Goal: Task Accomplishment & Management: Manage account settings

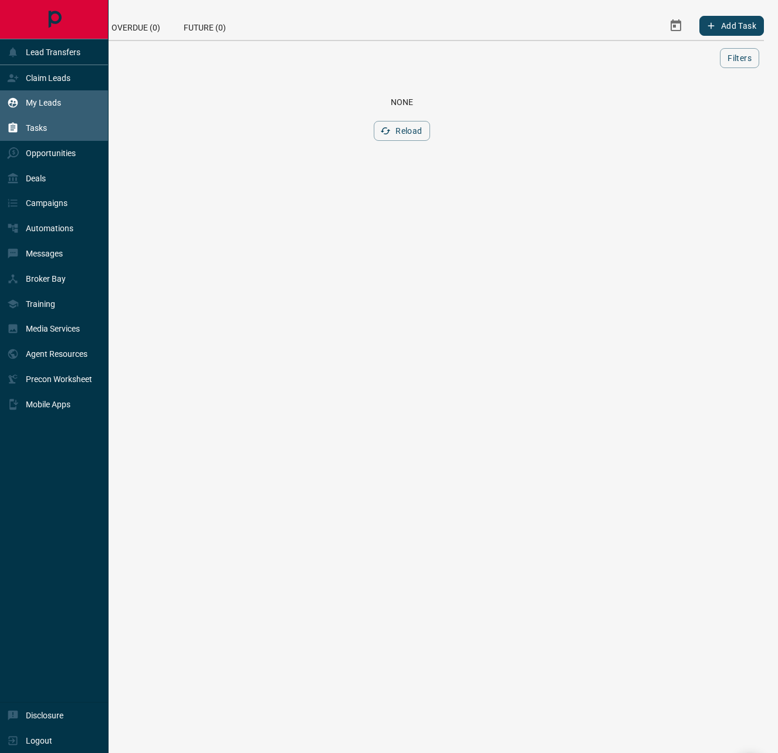
click at [32, 107] on p "My Leads" at bounding box center [43, 102] width 35 height 9
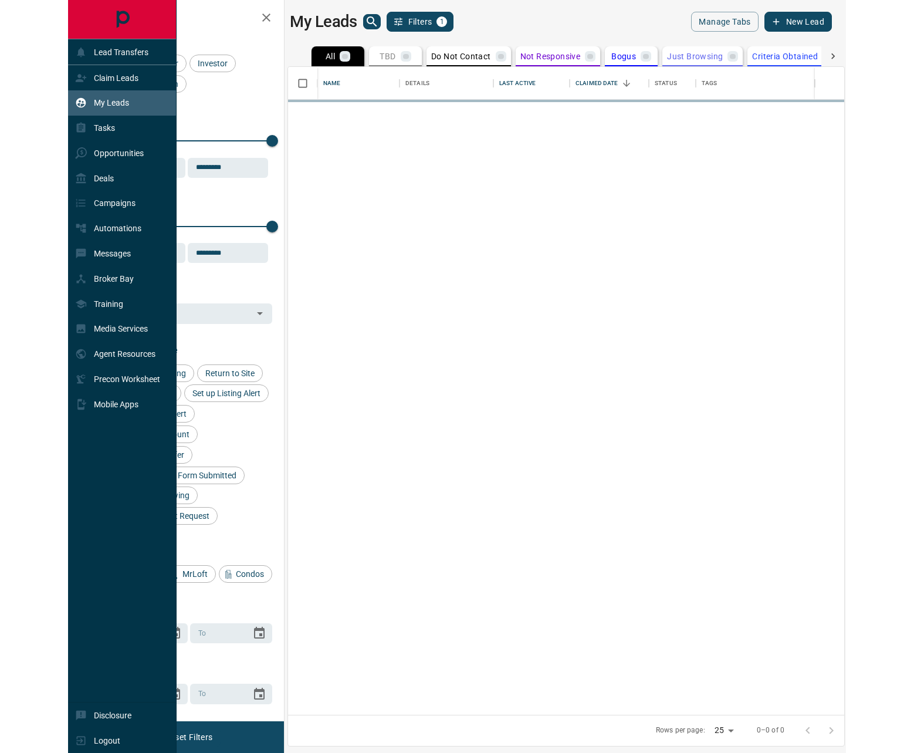
scroll to position [639, 547]
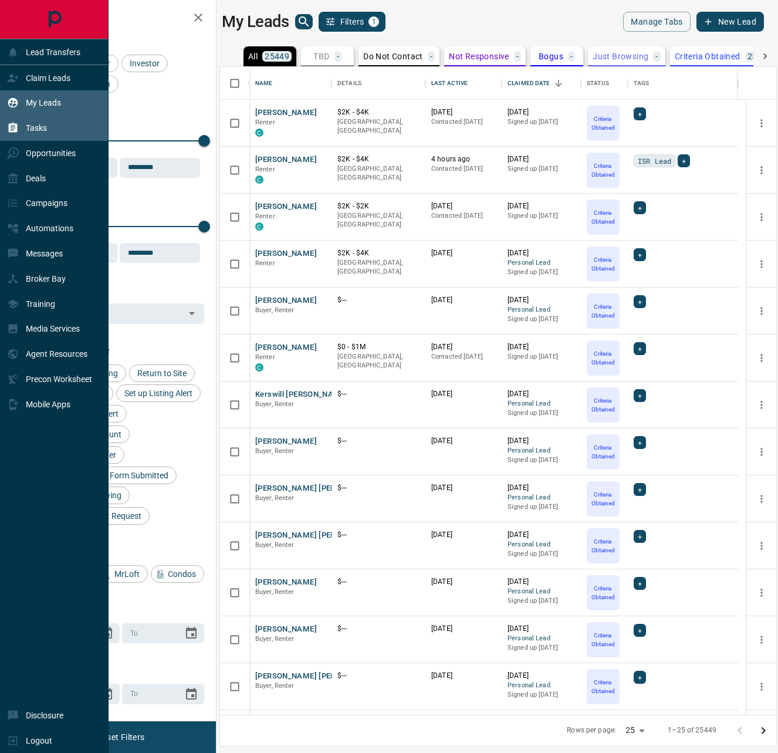
click at [40, 132] on p "Tasks" at bounding box center [36, 127] width 21 height 9
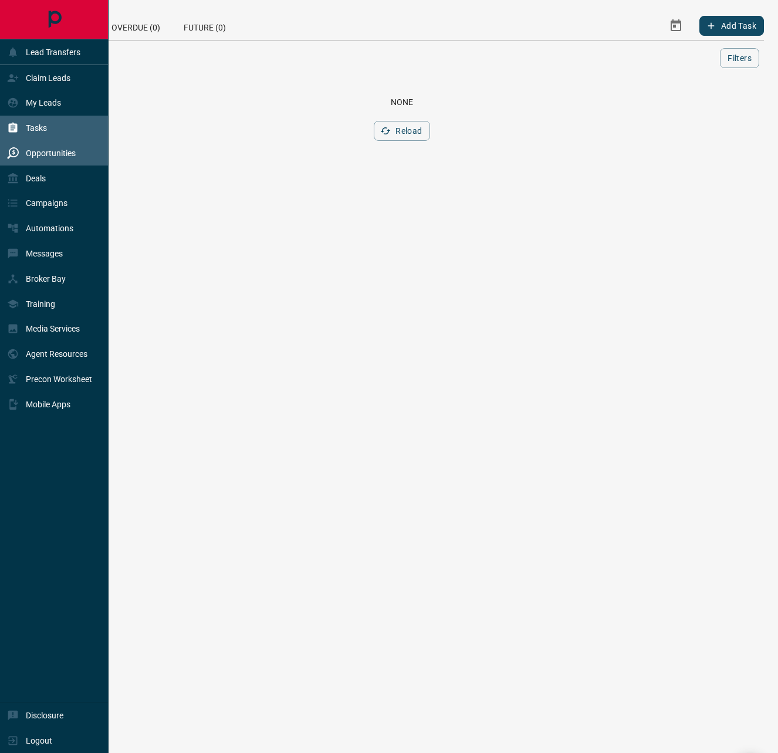
click at [43, 157] on p "Opportunities" at bounding box center [51, 152] width 50 height 9
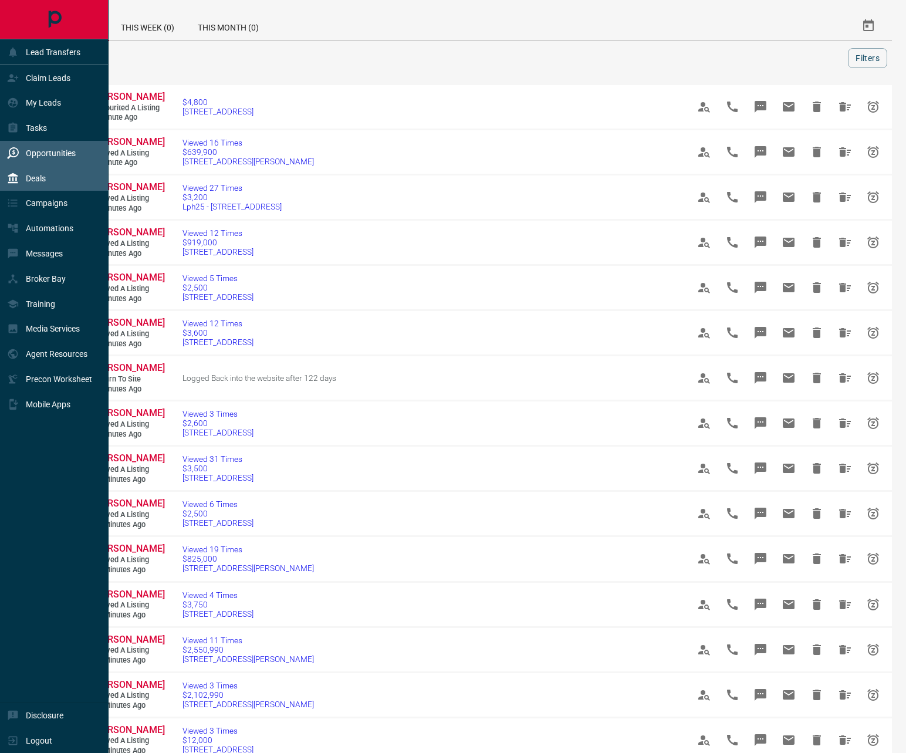
click at [56, 183] on div "Deals" at bounding box center [54, 177] width 109 height 25
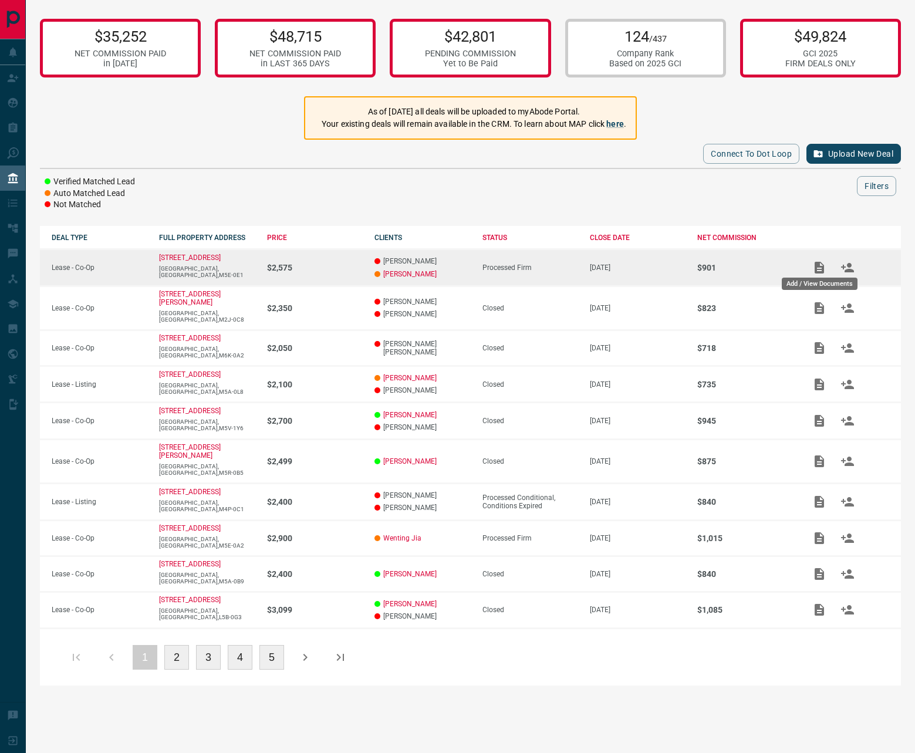
click at [777, 265] on icon "Add / View Documents" at bounding box center [818, 268] width 9 height 12
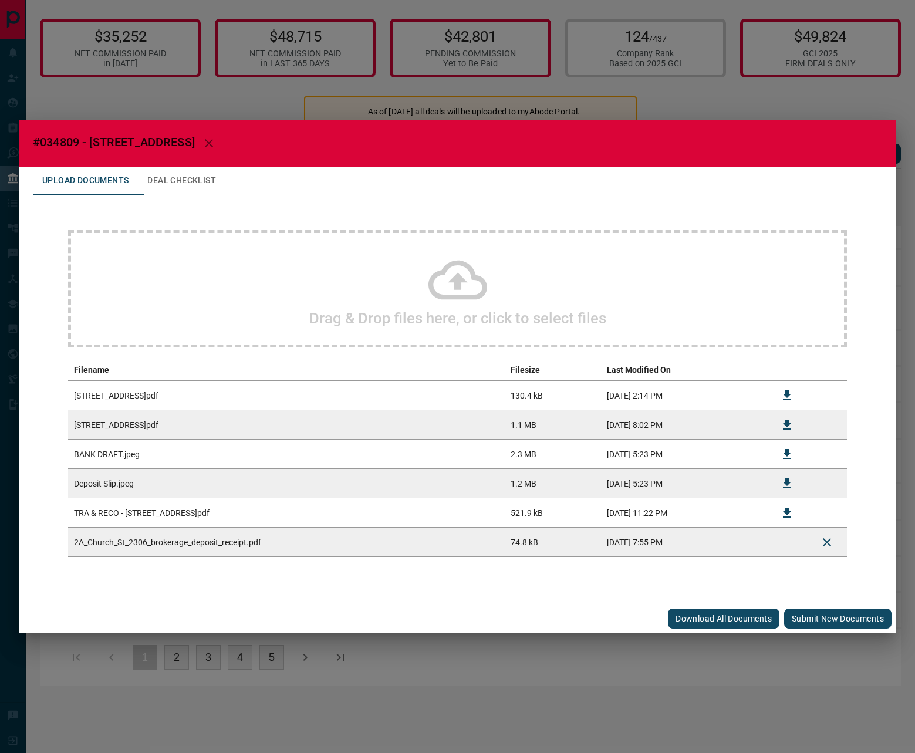
click at [777, 617] on button "Submit new documents" at bounding box center [837, 618] width 107 height 20
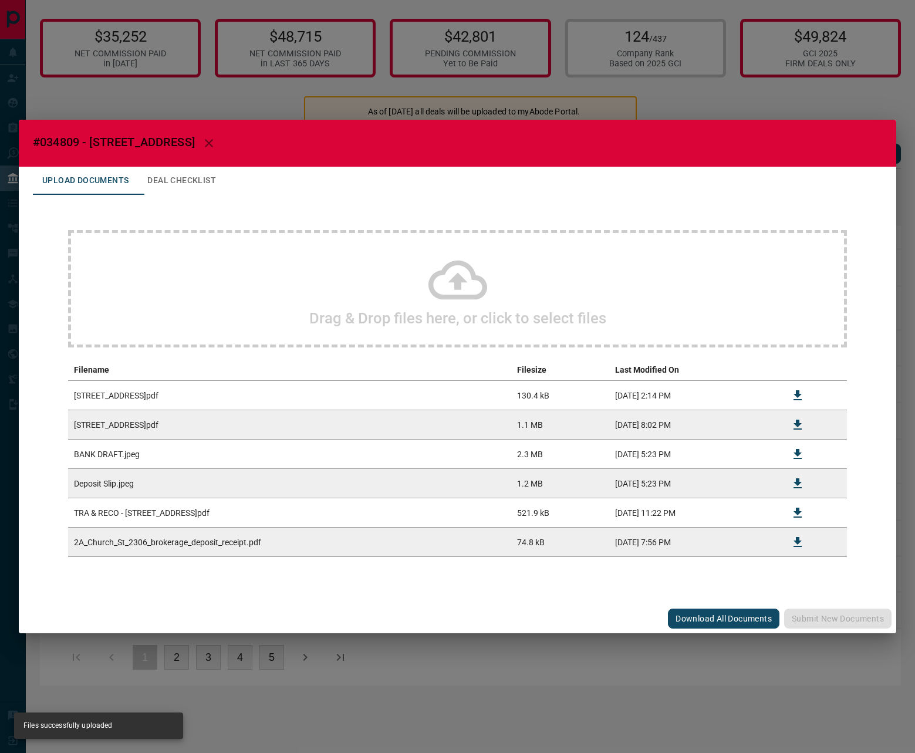
click at [716, 93] on div "#034809 - [STREET_ADDRESS] Upload Documents Deal Checklist Drag & Drop files he…" at bounding box center [457, 376] width 915 height 753
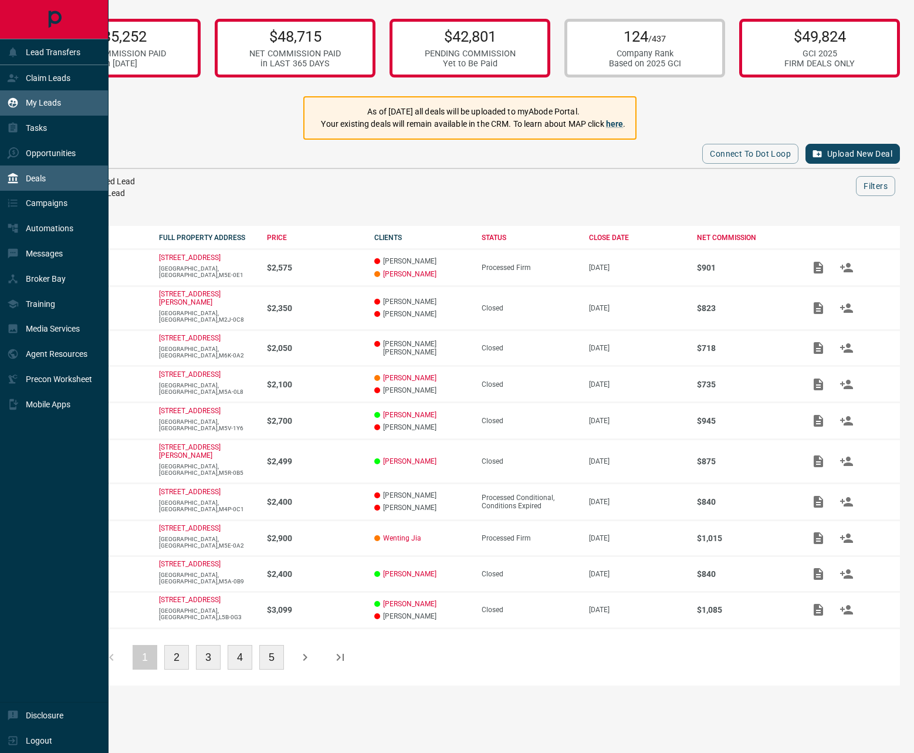
click at [46, 99] on p "My Leads" at bounding box center [43, 102] width 35 height 9
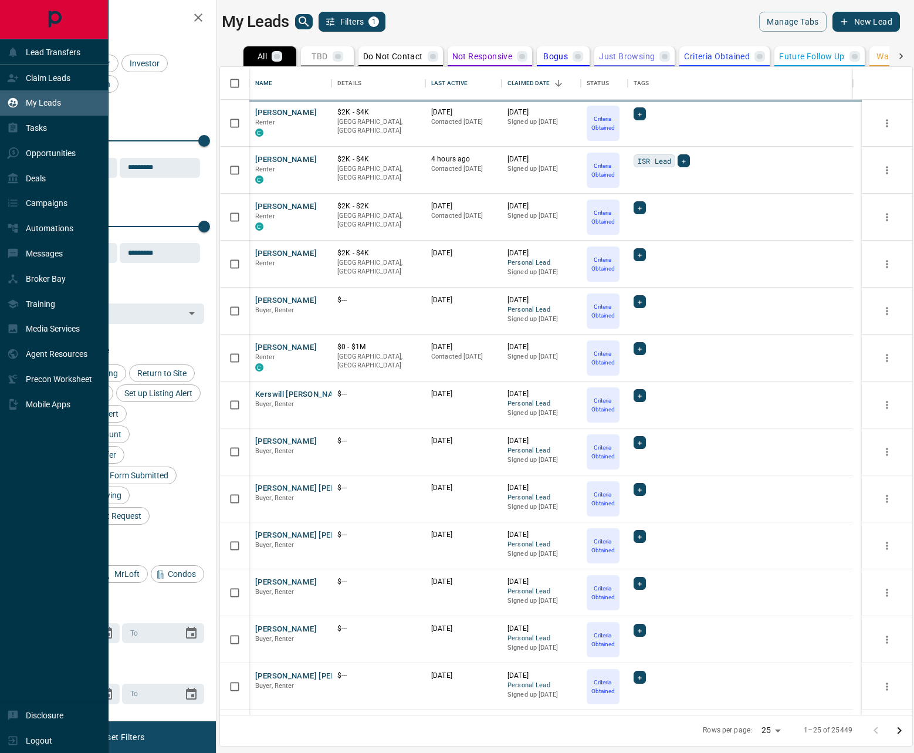
scroll to position [639, 683]
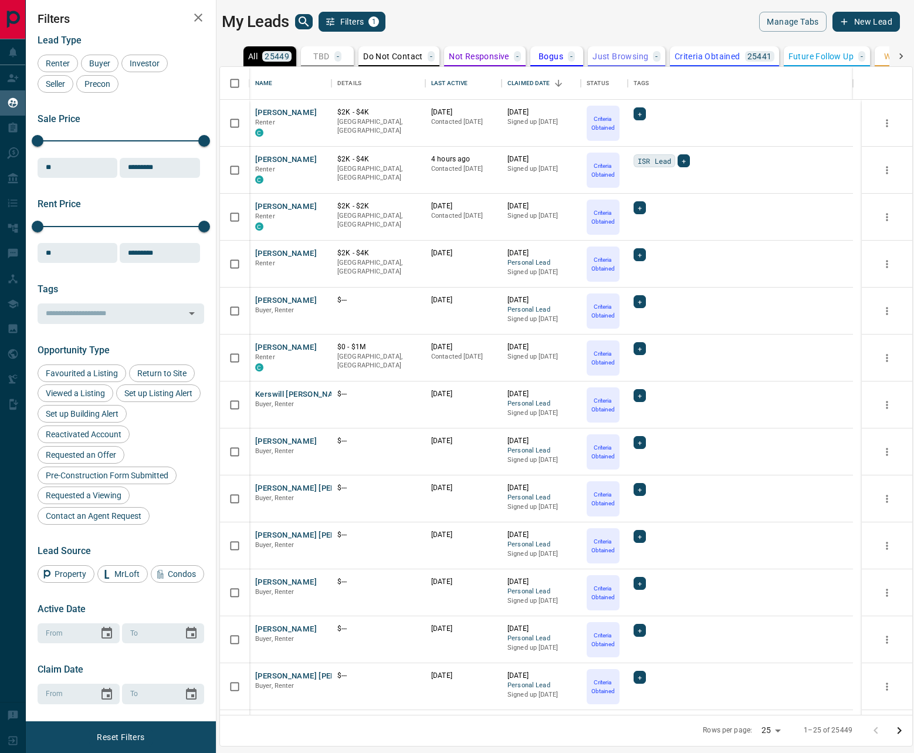
click at [304, 16] on icon "search button" at bounding box center [304, 22] width 14 height 14
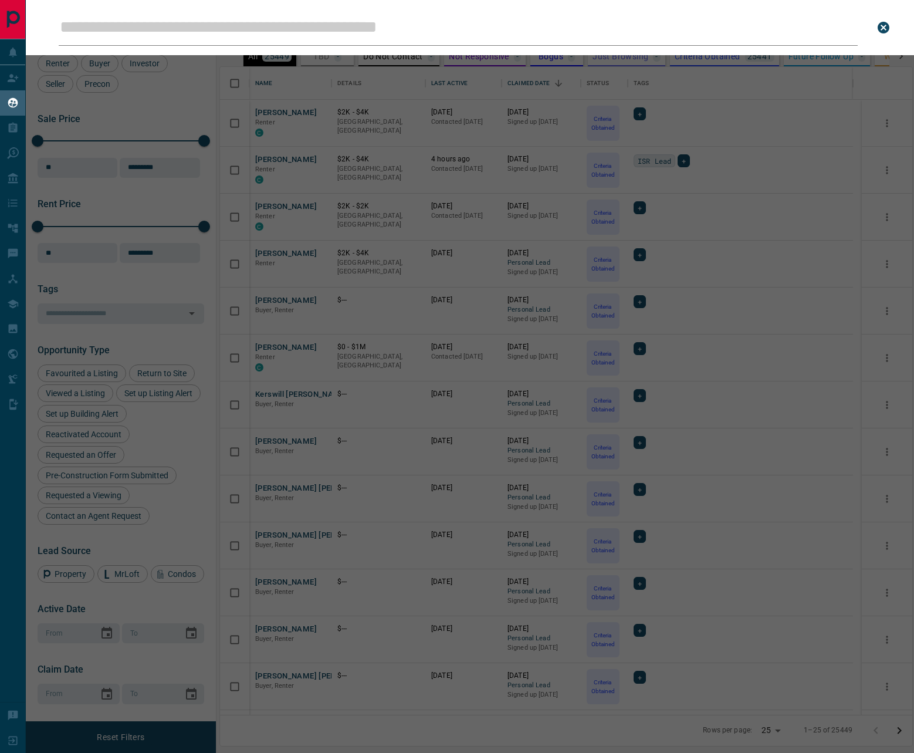
type input "**********"
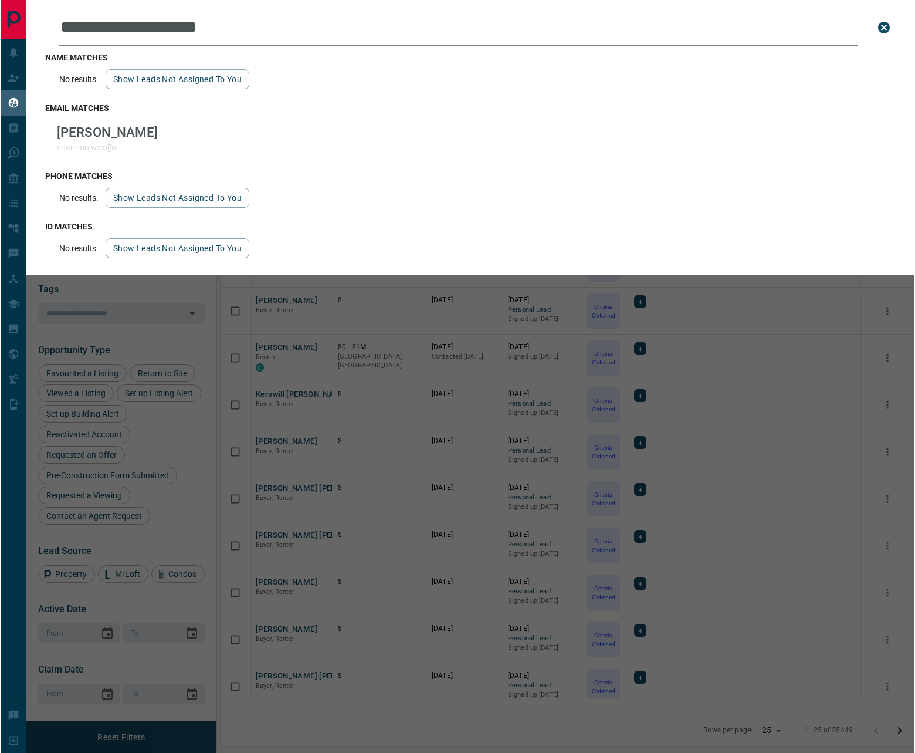
scroll to position [9, 9]
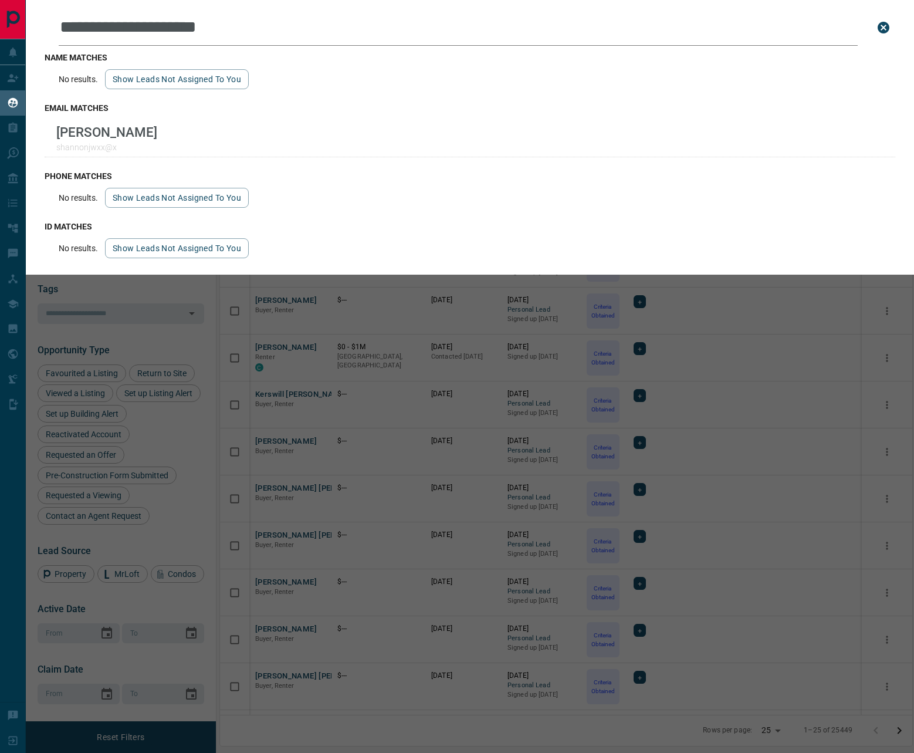
click at [777, 28] on icon "close search bar" at bounding box center [884, 28] width 12 height 12
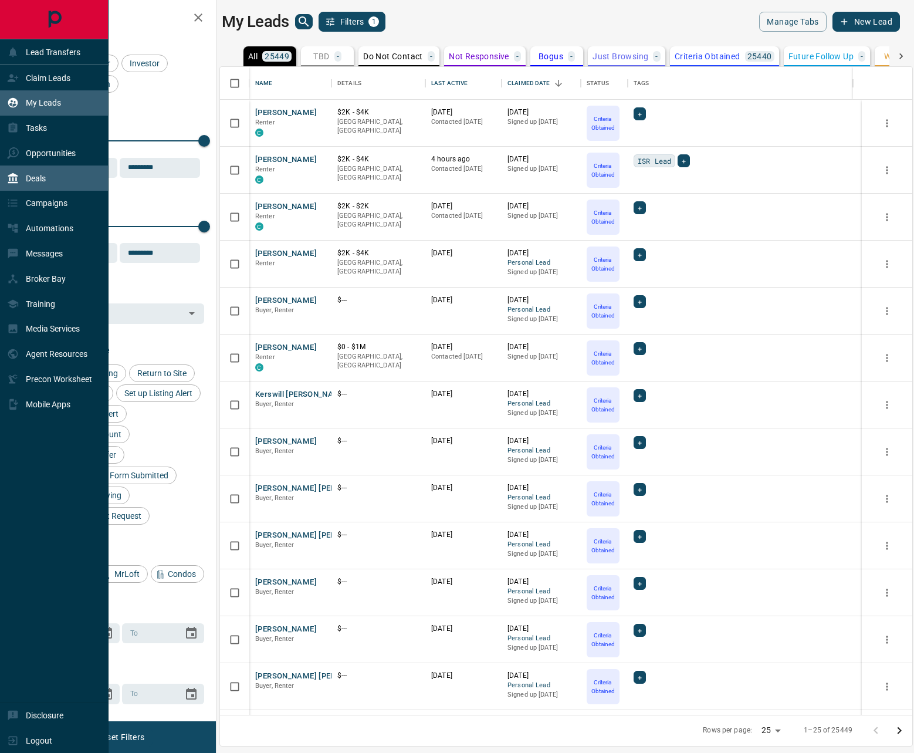
click at [40, 171] on div "Deals" at bounding box center [26, 177] width 39 height 19
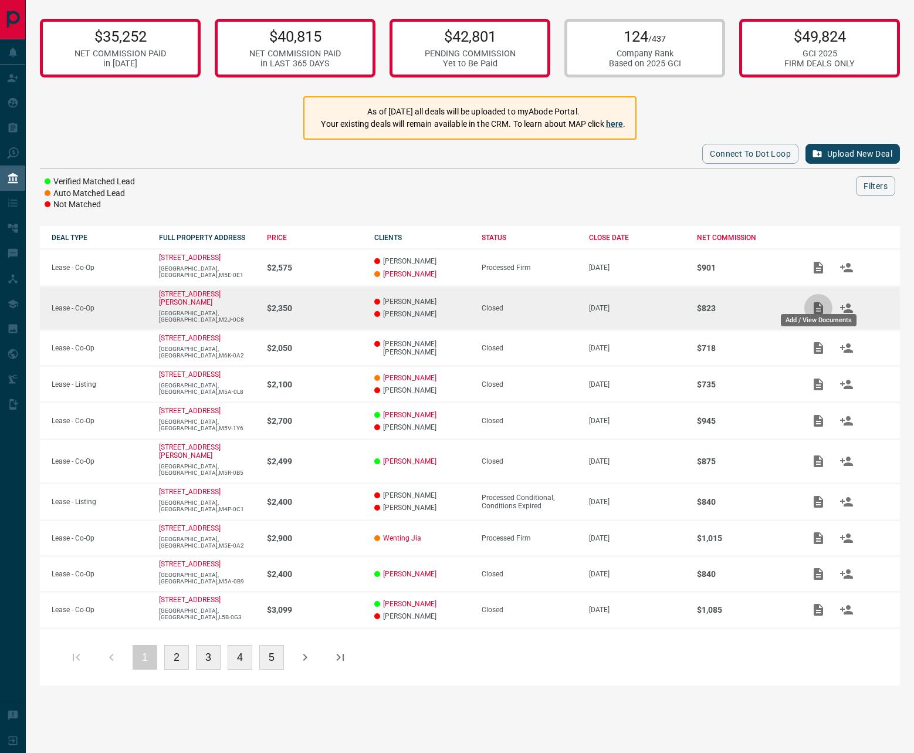
click at [777, 302] on icon "Add / View Documents" at bounding box center [818, 308] width 9 height 12
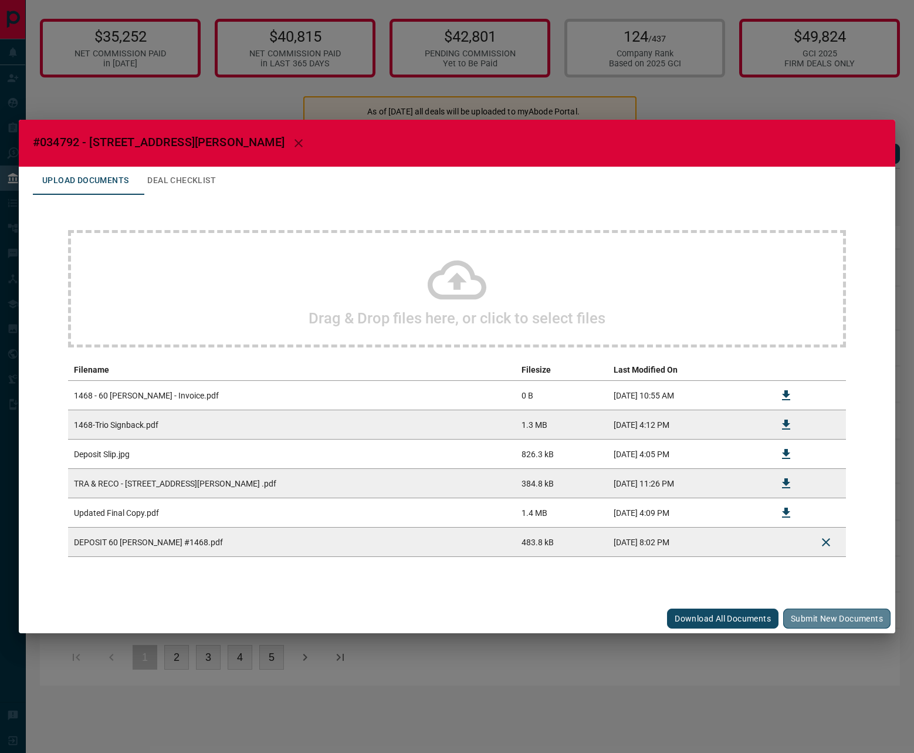
click at [777, 612] on button "Submit new documents" at bounding box center [836, 618] width 107 height 20
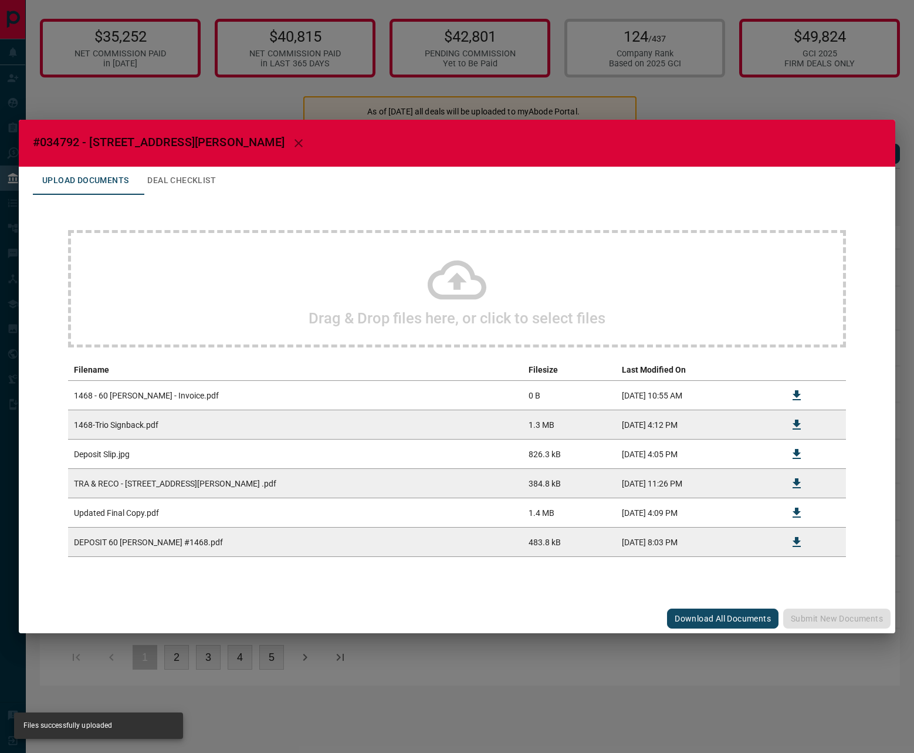
click at [688, 692] on div "#034792 - 60 [PERSON_NAME] Road,1468 Upload Documents Deal Checklist Drag & Dro…" at bounding box center [457, 376] width 914 height 753
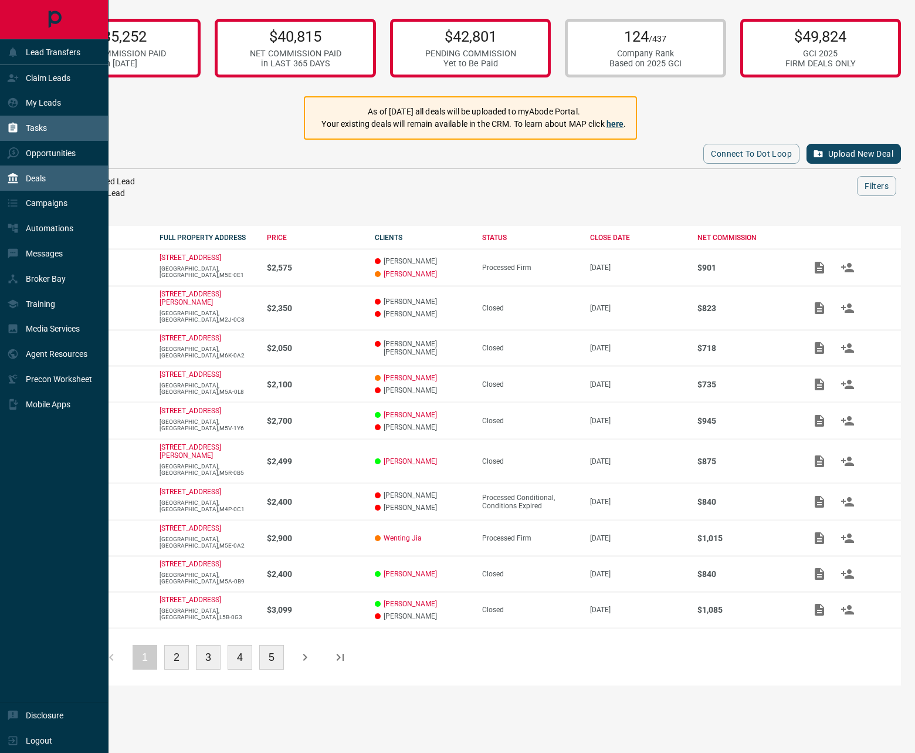
drag, startPoint x: 889, startPoint y: 614, endPoint x: 16, endPoint y: 131, distance: 997.5
click at [16, 131] on icon at bounding box center [13, 128] width 12 height 12
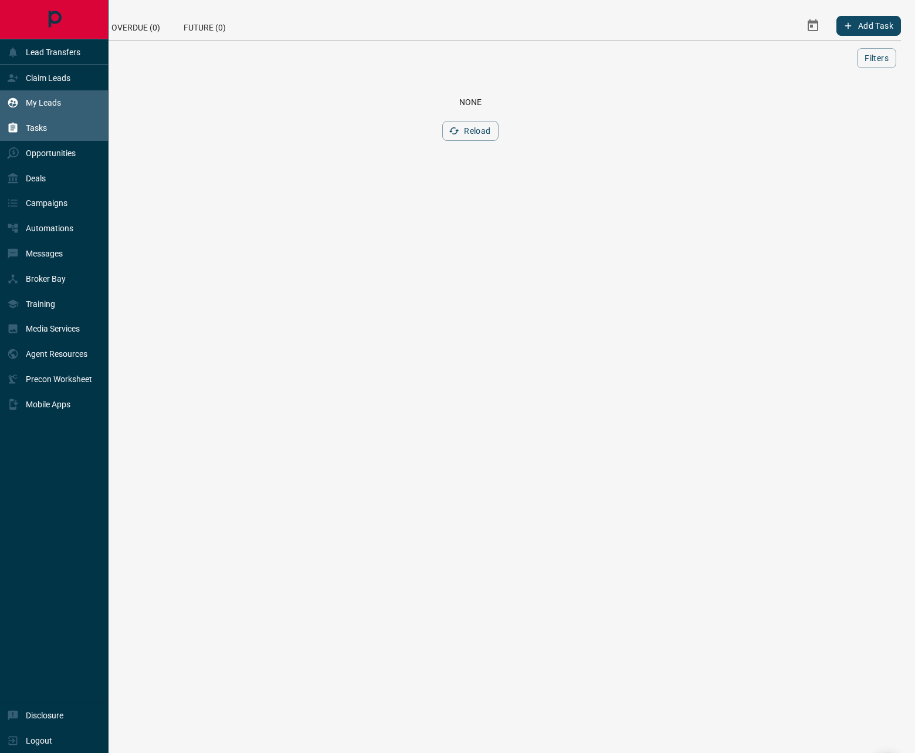
drag, startPoint x: 16, startPoint y: 131, endPoint x: 43, endPoint y: 107, distance: 35.8
click at [43, 107] on div "My Leads" at bounding box center [34, 102] width 54 height 19
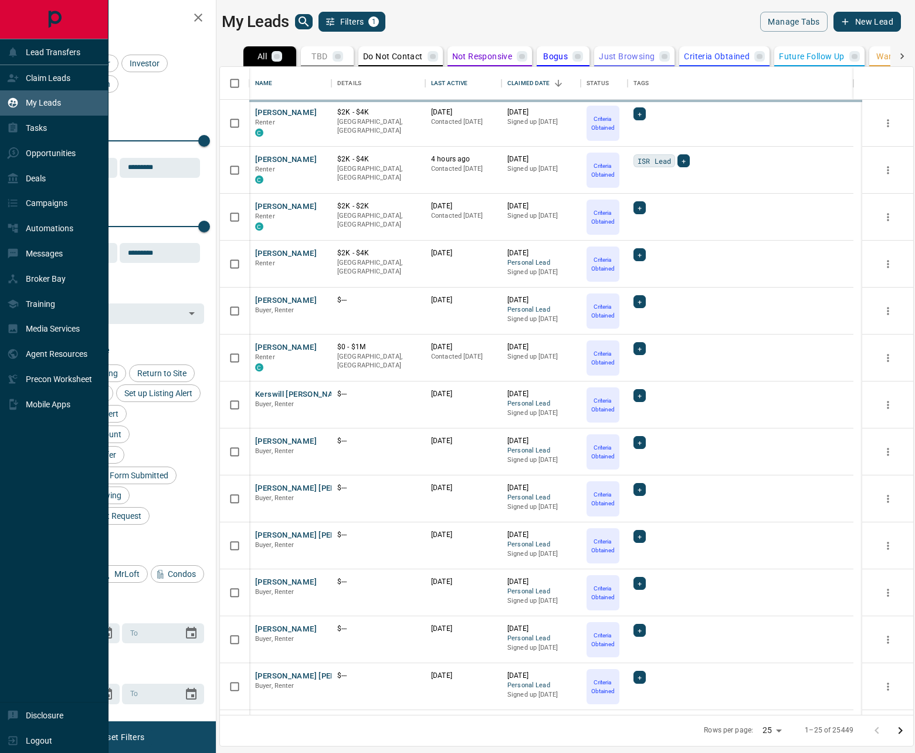
scroll to position [639, 685]
drag, startPoint x: 43, startPoint y: 107, endPoint x: 302, endPoint y: 22, distance: 272.3
click at [302, 22] on icon "search button" at bounding box center [304, 22] width 14 height 14
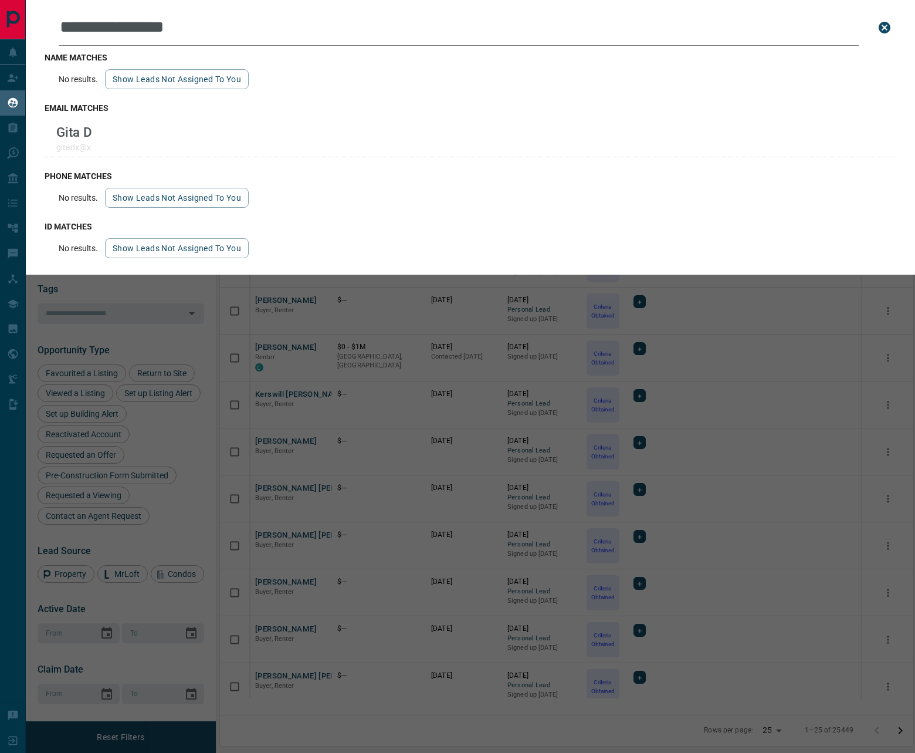
scroll to position [9, 9]
click at [402, 27] on input "**********" at bounding box center [459, 27] width 800 height 36
click at [404, 29] on input "**********" at bounding box center [459, 27] width 800 height 36
paste input "**"
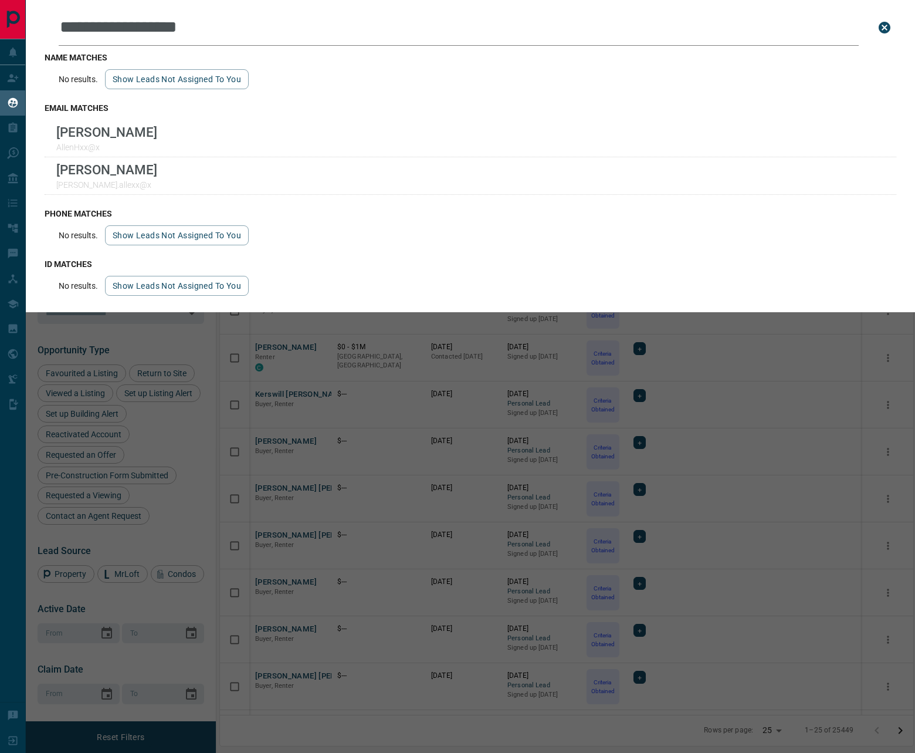
click at [232, 28] on input "**********" at bounding box center [459, 27] width 800 height 36
paste input "*******"
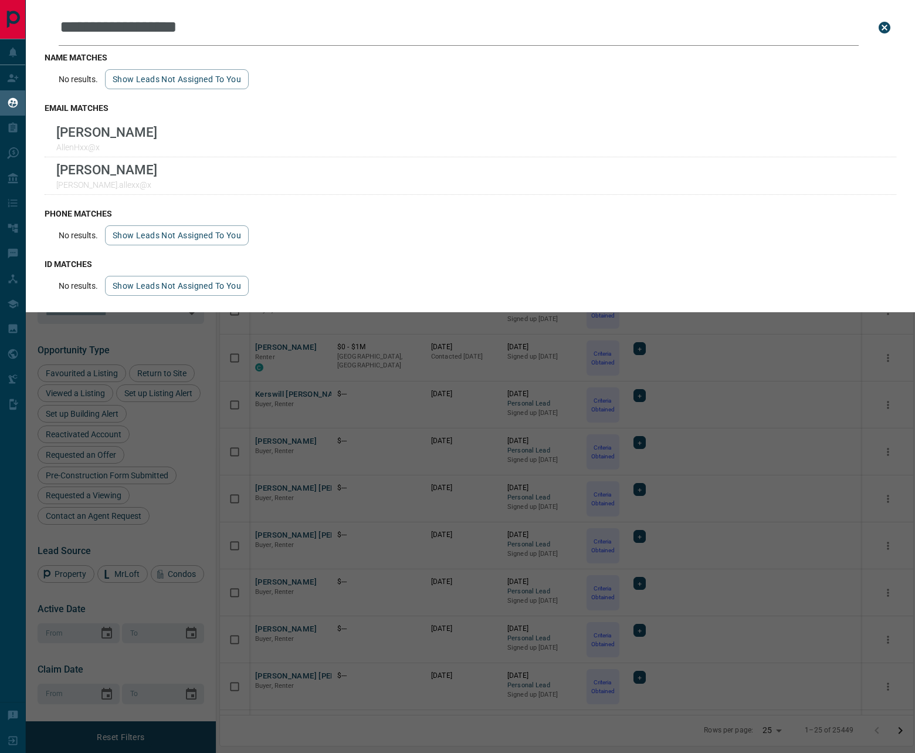
type input "**********"
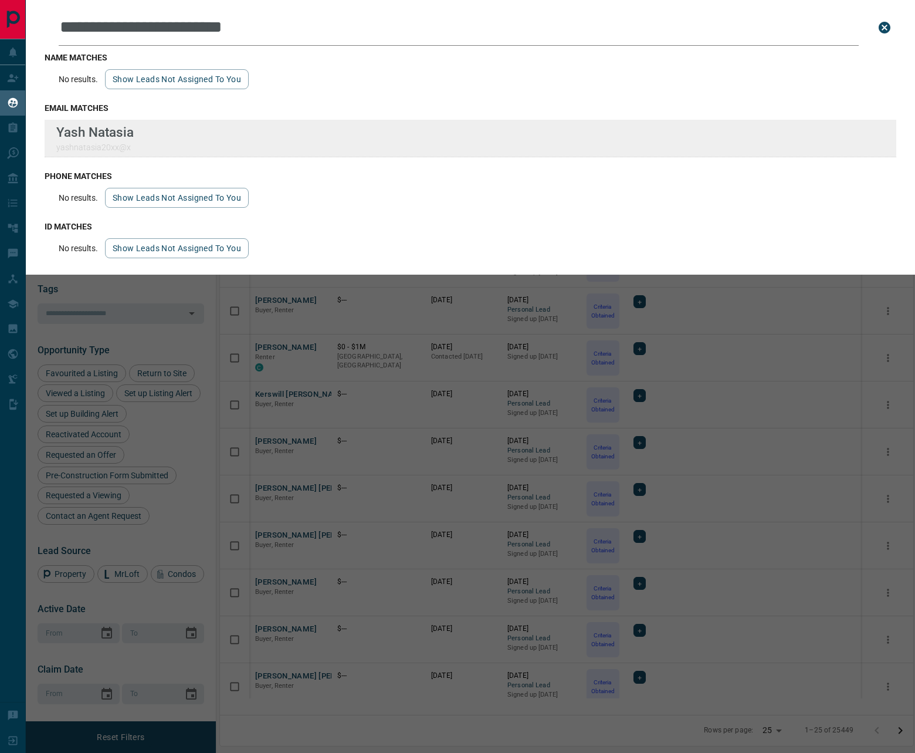
scroll to position [622, 685]
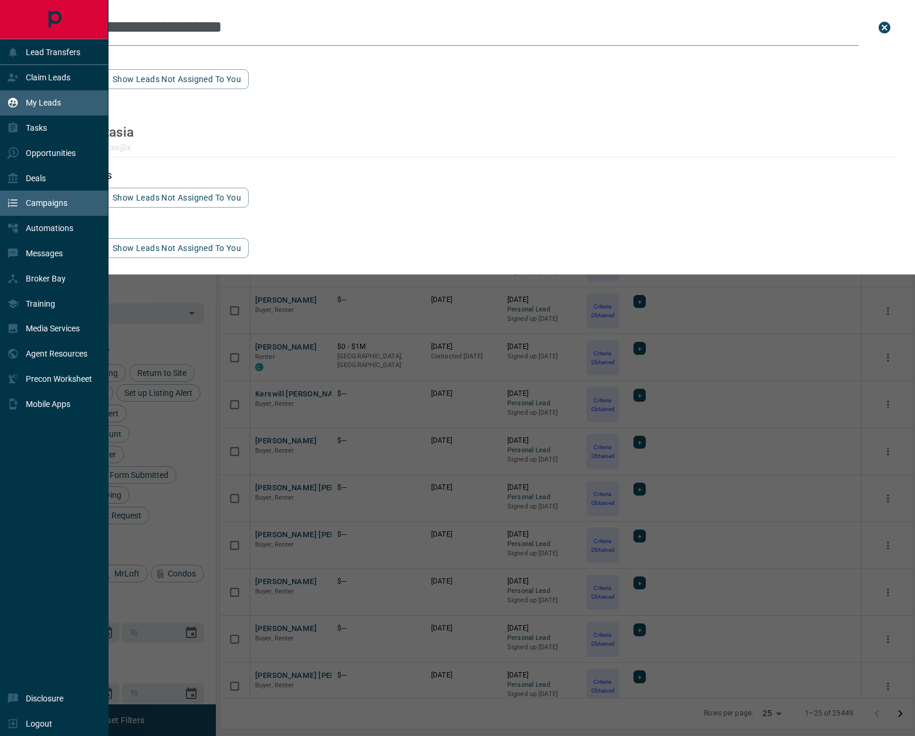
drag, startPoint x: 44, startPoint y: 187, endPoint x: 63, endPoint y: 191, distance: 19.3
click at [44, 188] on div "Deals" at bounding box center [54, 177] width 109 height 25
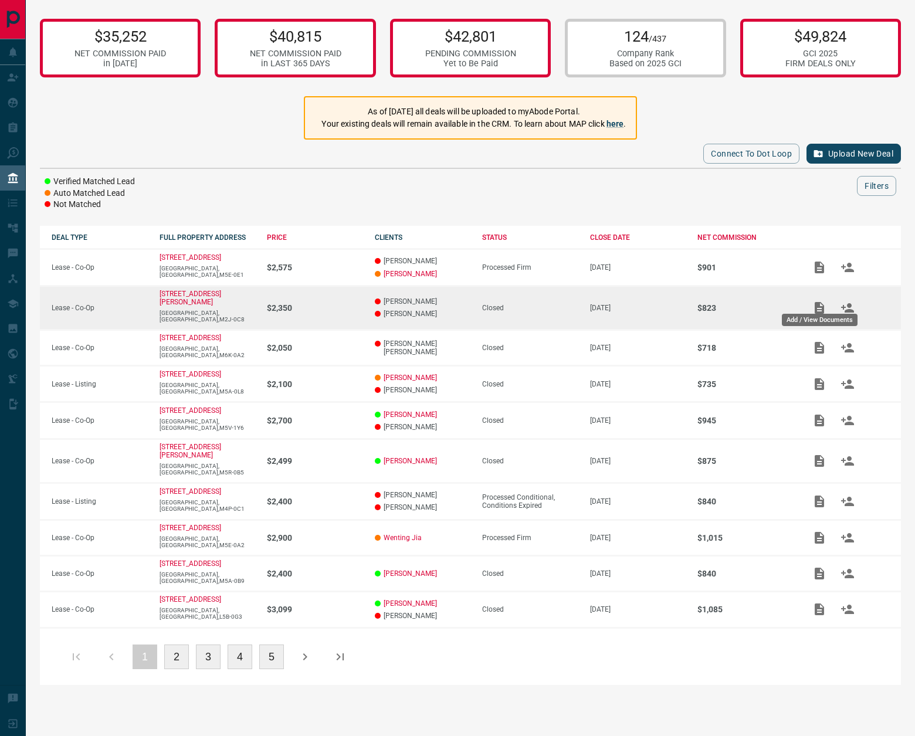
click at [777, 303] on icon "Add / View Documents" at bounding box center [819, 308] width 14 height 14
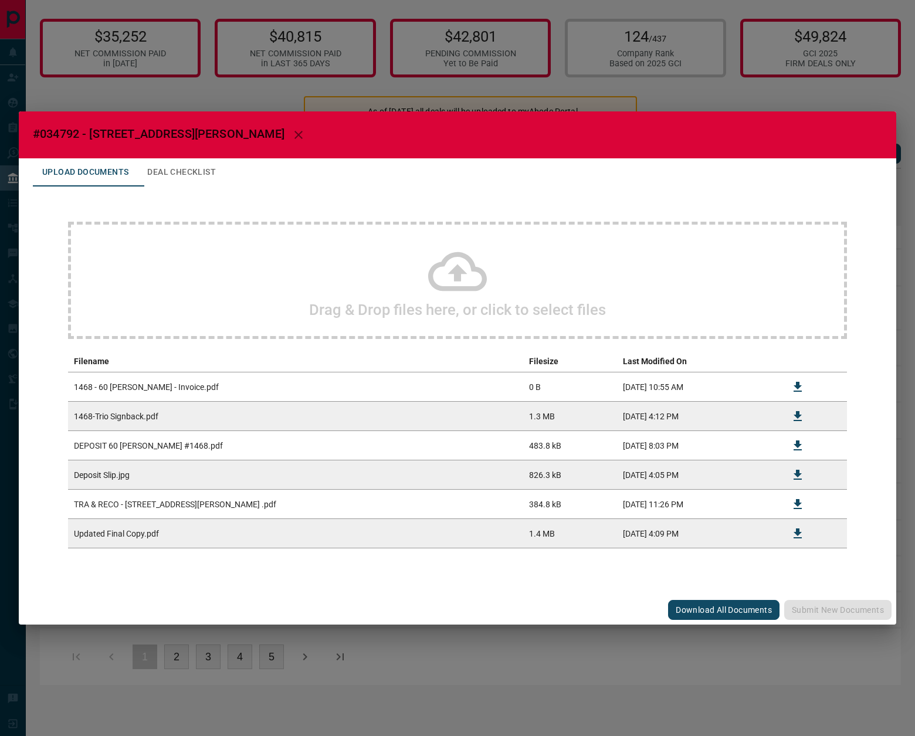
click at [338, 47] on div "#034792 - 60 [PERSON_NAME] Road,1468 Upload Documents Deal Checklist Drag & Dro…" at bounding box center [457, 368] width 915 height 736
